Goal: Information Seeking & Learning: Learn about a topic

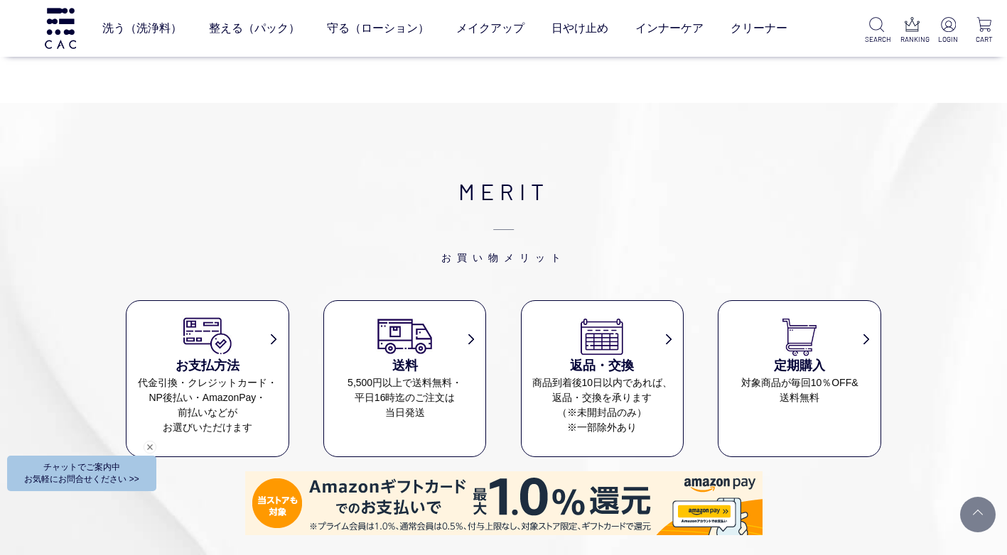
scroll to position [5618, 0]
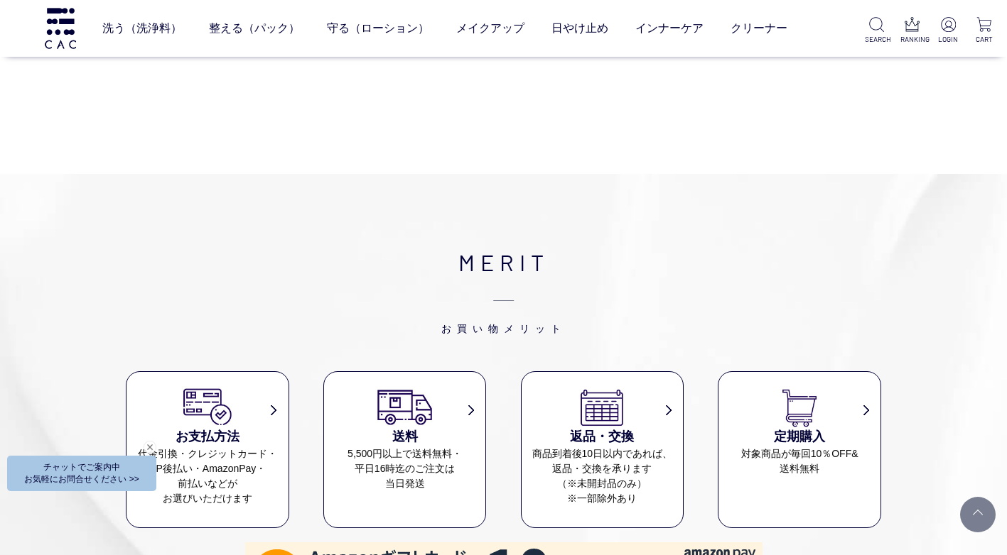
drag, startPoint x: 104, startPoint y: 301, endPoint x: 104, endPoint y: 294, distance: 7.1
click at [104, 297] on div "MERIT お買い物メリット お支払方法 代金引換・クレジットカード・ NP後払い・AmazonPay・ 前払いなどが お選びいただけます 送料 5,500円…" at bounding box center [503, 517] width 1007 height 687
